Goal: Navigation & Orientation: Find specific page/section

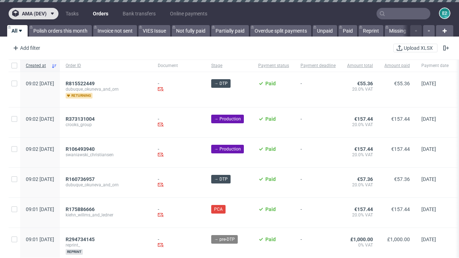
click at [33, 14] on span "ama (dev)" at bounding box center [34, 13] width 25 height 5
